Goal: Browse casually

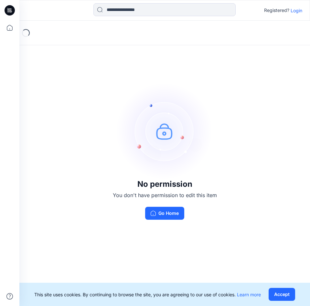
click at [297, 9] on p "Login" at bounding box center [297, 10] width 12 height 7
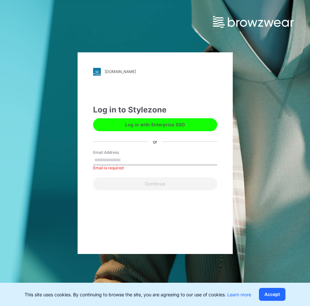
click at [128, 158] on input "Email Address" at bounding box center [155, 161] width 124 height 10
type input "**********"
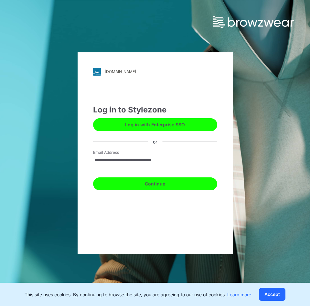
click at [165, 183] on button "Continue" at bounding box center [155, 184] width 124 height 13
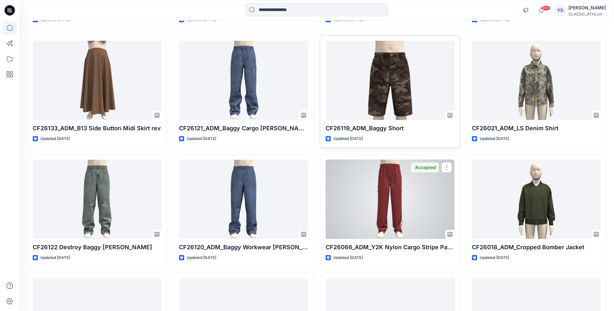
scroll to position [453, 0]
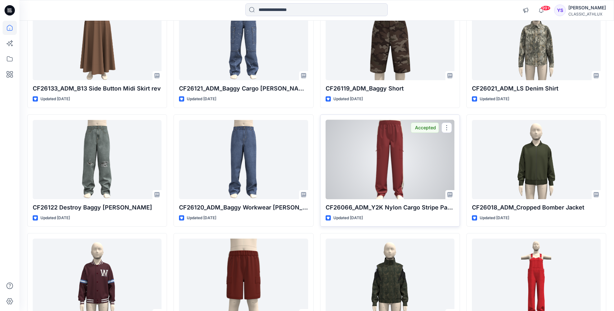
click at [310, 164] on div at bounding box center [389, 159] width 129 height 79
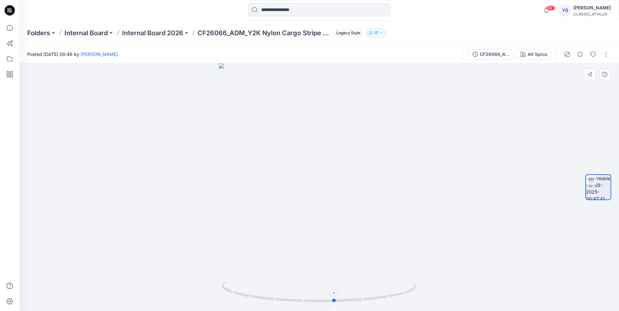
drag, startPoint x: 378, startPoint y: 298, endPoint x: 393, endPoint y: 300, distance: 15.6
click at [310, 300] on icon at bounding box center [320, 292] width 196 height 24
drag, startPoint x: 358, startPoint y: 301, endPoint x: 345, endPoint y: 302, distance: 12.9
click at [310, 302] on icon at bounding box center [320, 292] width 196 height 24
click at [7, 14] on icon at bounding box center [10, 10] width 10 height 10
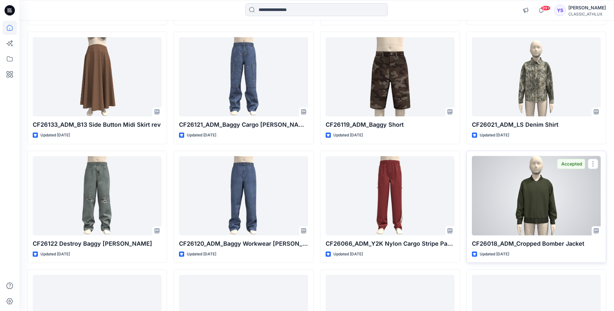
scroll to position [421, 0]
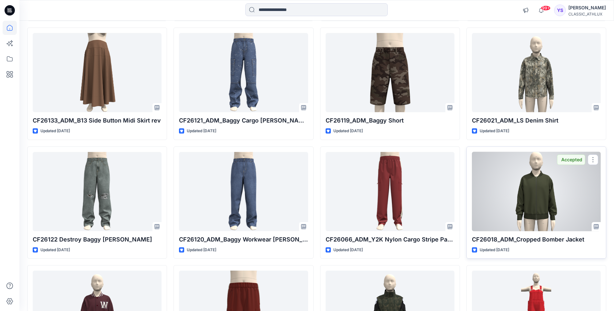
click at [310, 187] on div at bounding box center [536, 191] width 129 height 79
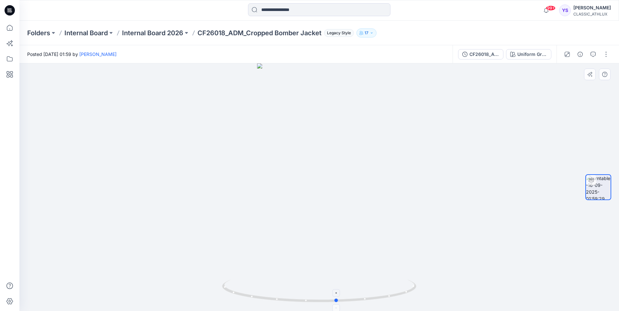
drag, startPoint x: 335, startPoint y: 301, endPoint x: 356, endPoint y: 294, distance: 21.8
click at [310, 294] on icon at bounding box center [320, 292] width 196 height 24
drag, startPoint x: 7, startPoint y: 7, endPoint x: 12, endPoint y: 17, distance: 10.6
click at [7, 7] on icon at bounding box center [10, 10] width 10 height 10
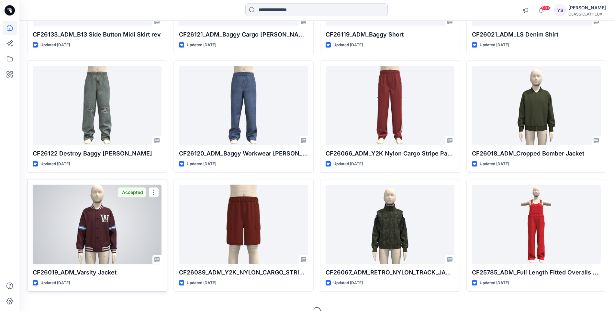
scroll to position [518, 0]
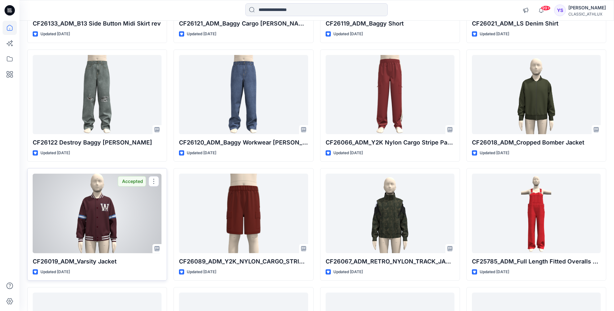
click at [94, 213] on div at bounding box center [97, 213] width 129 height 79
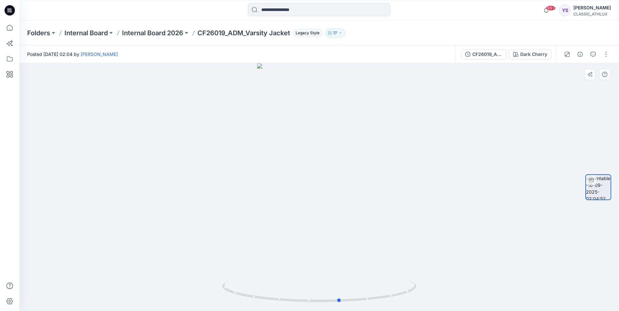
drag, startPoint x: 331, startPoint y: 304, endPoint x: 157, endPoint y: 278, distance: 175.3
click at [157, 278] on div at bounding box center [318, 187] width 599 height 248
click at [11, 7] on icon at bounding box center [10, 10] width 10 height 10
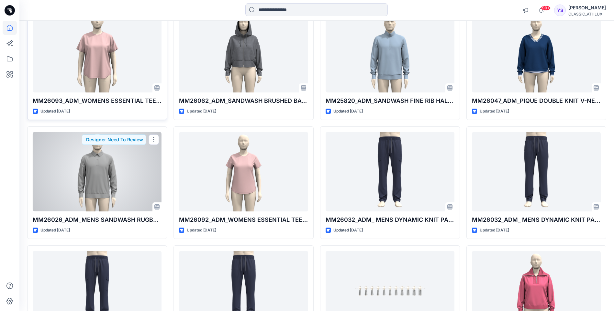
scroll to position [1844, 0]
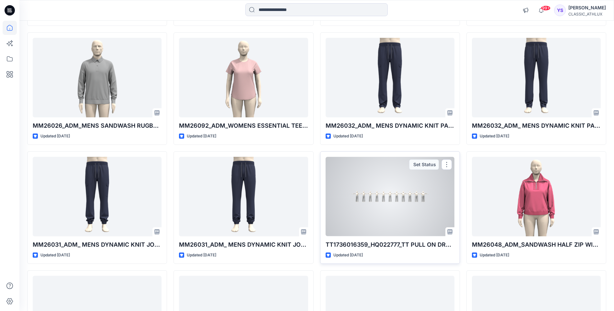
click at [310, 217] on div at bounding box center [389, 196] width 129 height 79
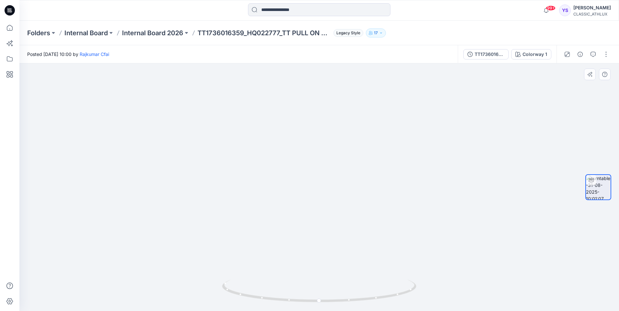
drag, startPoint x: 281, startPoint y: 215, endPoint x: 240, endPoint y: 215, distance: 40.8
click at [240, 215] on img at bounding box center [303, 90] width 631 height 441
drag, startPoint x: 366, startPoint y: 294, endPoint x: 343, endPoint y: 294, distance: 23.3
click at [310, 294] on icon at bounding box center [320, 292] width 196 height 24
click at [8, 11] on icon at bounding box center [10, 10] width 10 height 10
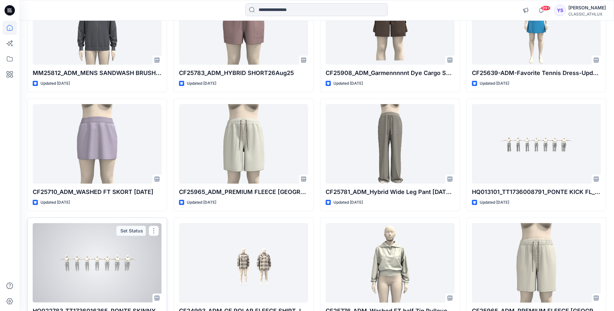
scroll to position [2433, 0]
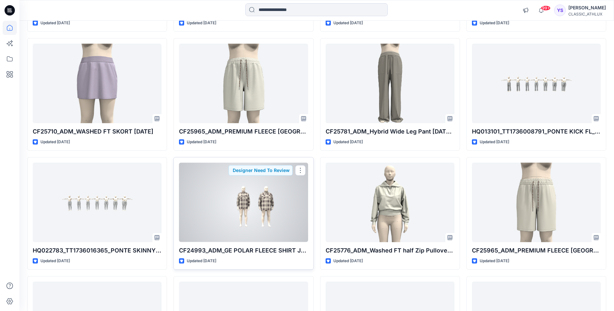
click at [248, 218] on div at bounding box center [243, 202] width 129 height 79
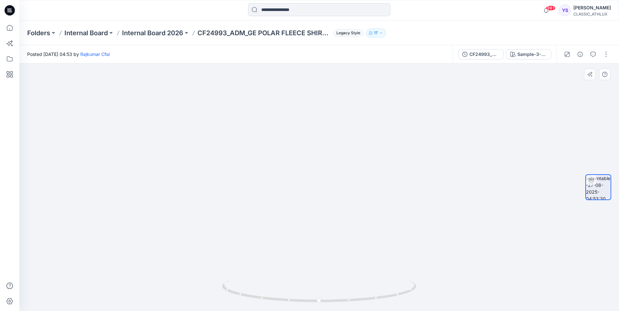
drag, startPoint x: 458, startPoint y: 227, endPoint x: 311, endPoint y: 229, distance: 147.2
click at [310, 229] on img at bounding box center [319, 124] width 498 height 373
drag, startPoint x: 386, startPoint y: 300, endPoint x: 195, endPoint y: 269, distance: 194.0
click at [195, 269] on div at bounding box center [318, 187] width 599 height 248
click at [7, 3] on icon at bounding box center [10, 10] width 10 height 21
